Goal: Use online tool/utility: Utilize a website feature to perform a specific function

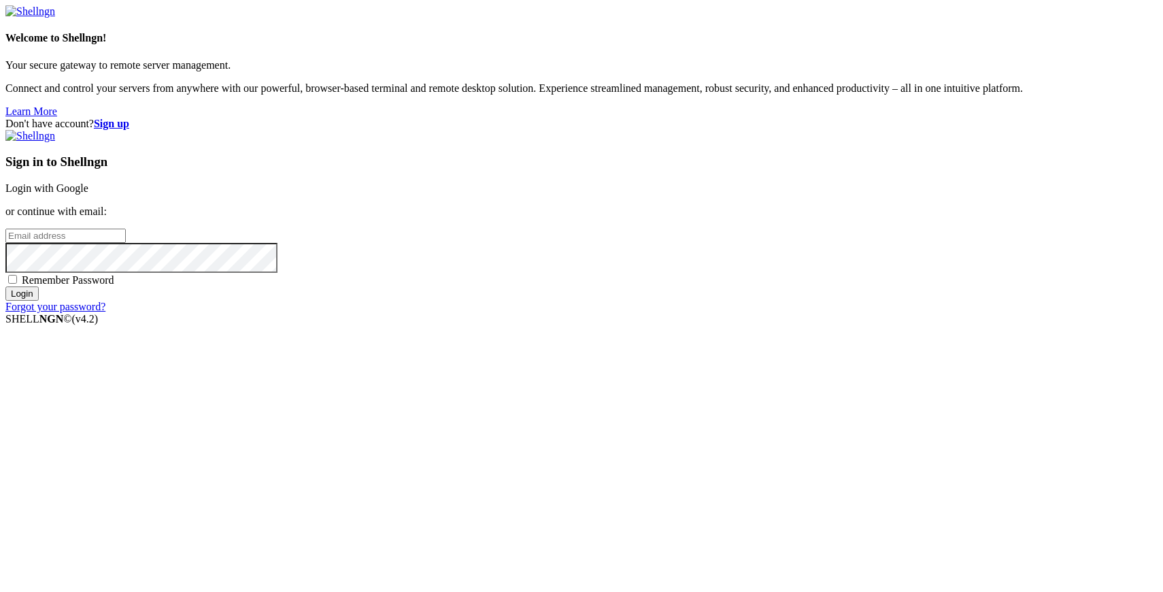
type input "[PERSON_NAME][EMAIL_ADDRESS][DOMAIN_NAME]"
click at [39, 301] on input "Login" at bounding box center [21, 293] width 33 height 14
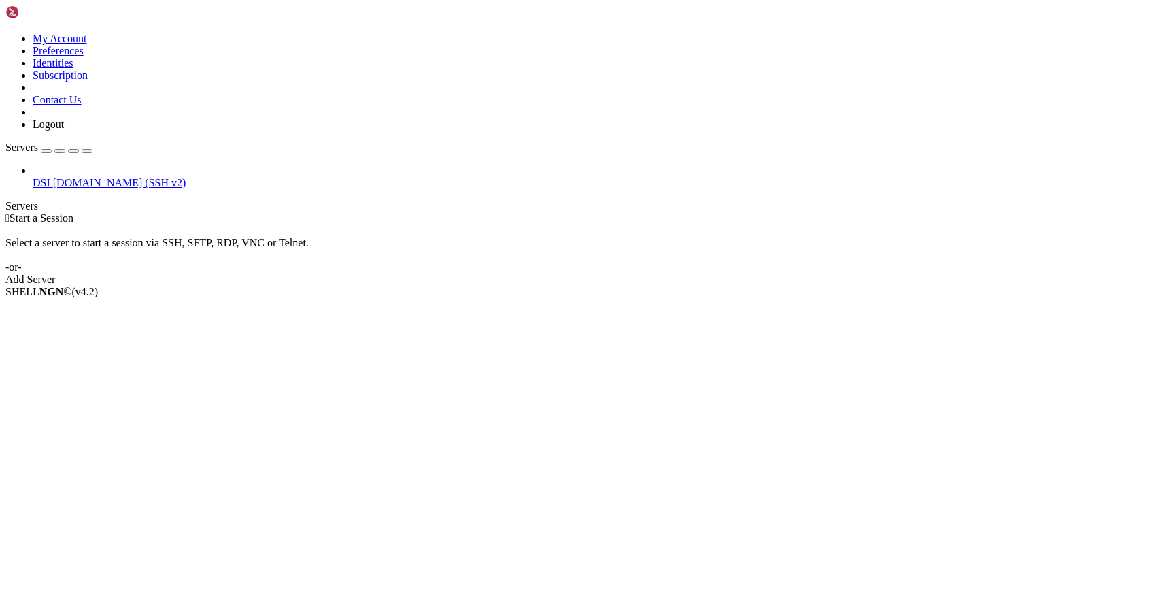
click at [63, 177] on span "[DOMAIN_NAME] (SSH v2)" at bounding box center [119, 183] width 133 height 12
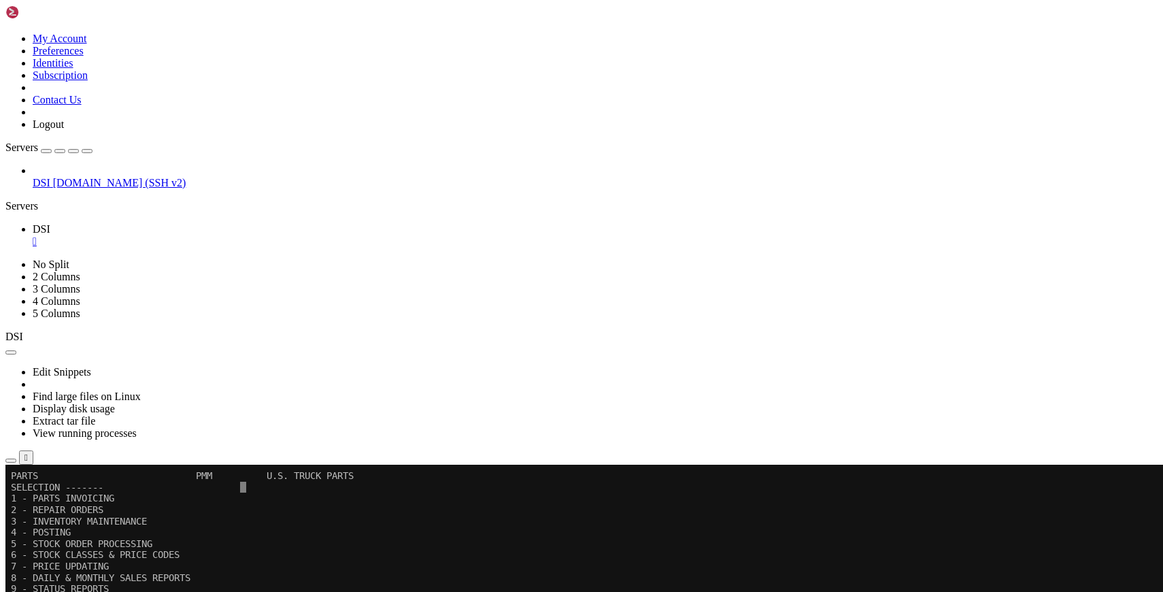
click at [87, 151] on icon "button" at bounding box center [87, 151] width 0 height 0
click at [369, 591] on x-row "10 - UPDATE & PURGE PROGRAMS" at bounding box center [576, 600] width 1130 height 12
